Goal: Information Seeking & Learning: Compare options

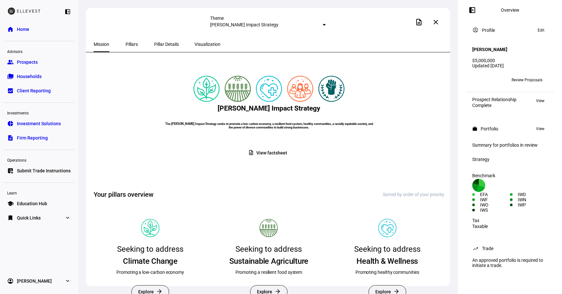
click at [218, 112] on h2 "[PERSON_NAME] Impact Strategy" at bounding box center [269, 108] width 103 height 8
copy h2 "[PERSON_NAME] Impact Strategy"
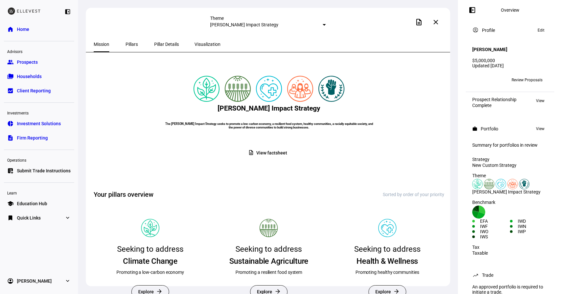
click at [225, 23] on mat-select-trigger "[PERSON_NAME] Impact Strategy" at bounding box center [244, 24] width 68 height 5
click at [225, 23] on div at bounding box center [281, 147] width 562 height 294
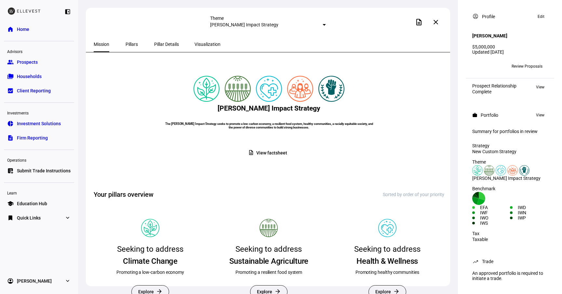
click at [218, 112] on h2 "[PERSON_NAME] Impact Strategy" at bounding box center [269, 108] width 103 height 8
copy h2 "[PERSON_NAME] Impact Strategy"
click at [225, 61] on span "Review Proposals" at bounding box center [527, 66] width 31 height 10
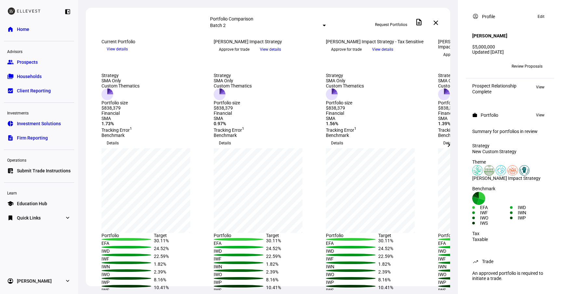
scroll to position [38, 0]
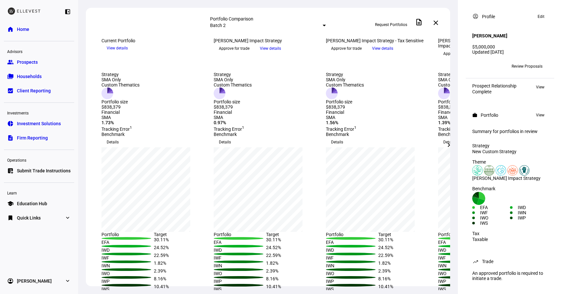
click at [225, 145] on mat-icon "chevron_right" at bounding box center [449, 145] width 8 height 8
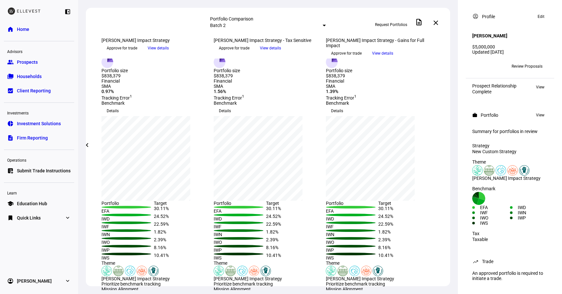
scroll to position [0, 0]
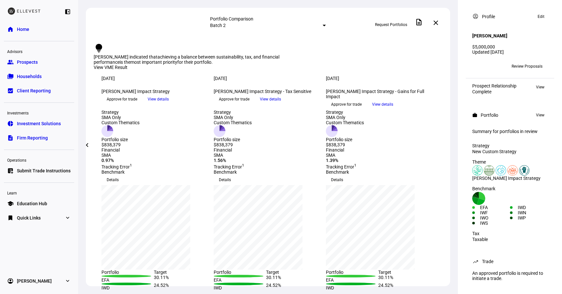
click at [113, 94] on div "[PERSON_NAME] Impact Strategy keyboard_arrow_down" at bounding box center [154, 91] width 104 height 5
copy div "[PERSON_NAME] Impact Strategy keyboard_arrow_down Approve for trade View details"
